Goal: Task Accomplishment & Management: Use online tool/utility

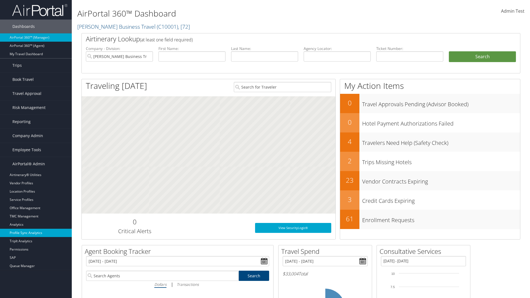
click at [36, 233] on link "Profile Sync Analytics" at bounding box center [36, 233] width 72 height 8
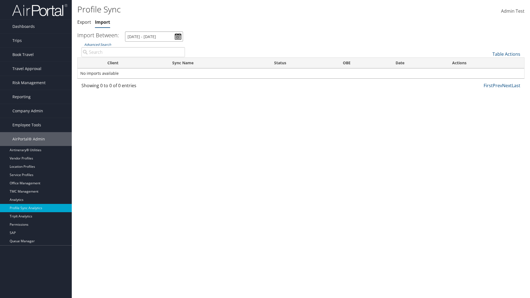
click at [154, 36] on input "7/30/2025 - 8/31/2025" at bounding box center [154, 36] width 58 height 10
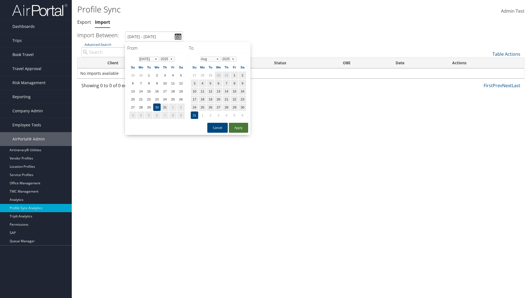
click at [238, 127] on button "Apply" at bounding box center [238, 128] width 19 height 10
type input "1/1/2024 - 7/31/2024"
